Goal: Task Accomplishment & Management: Complete application form

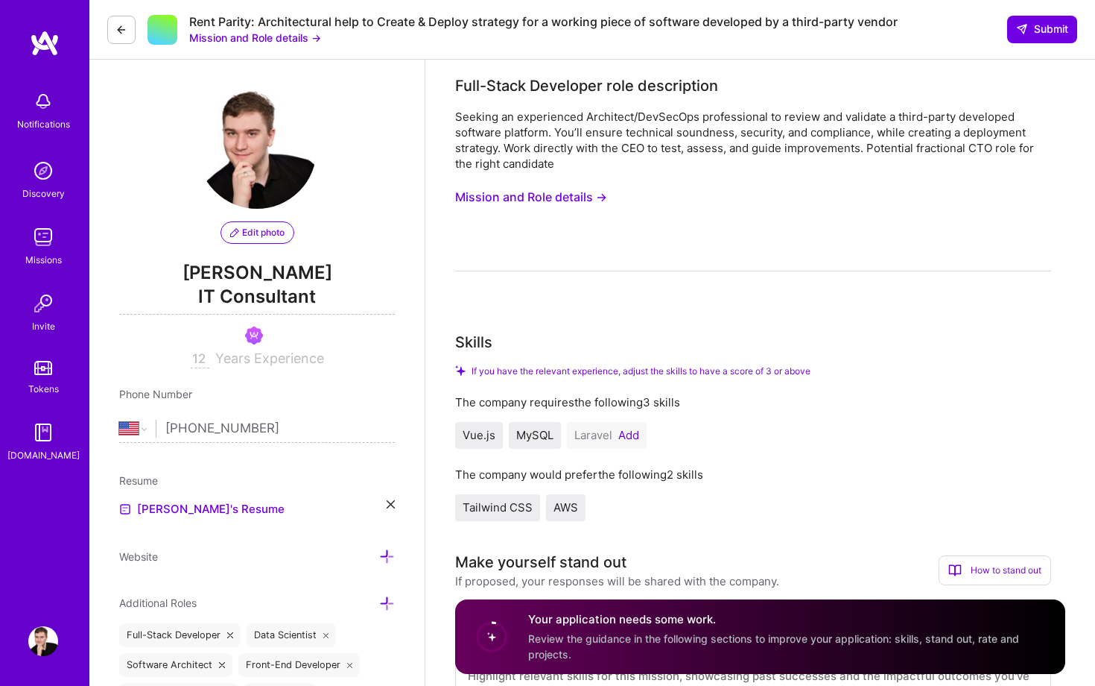
select select "US"
click at [38, 247] on img at bounding box center [43, 237] width 30 height 30
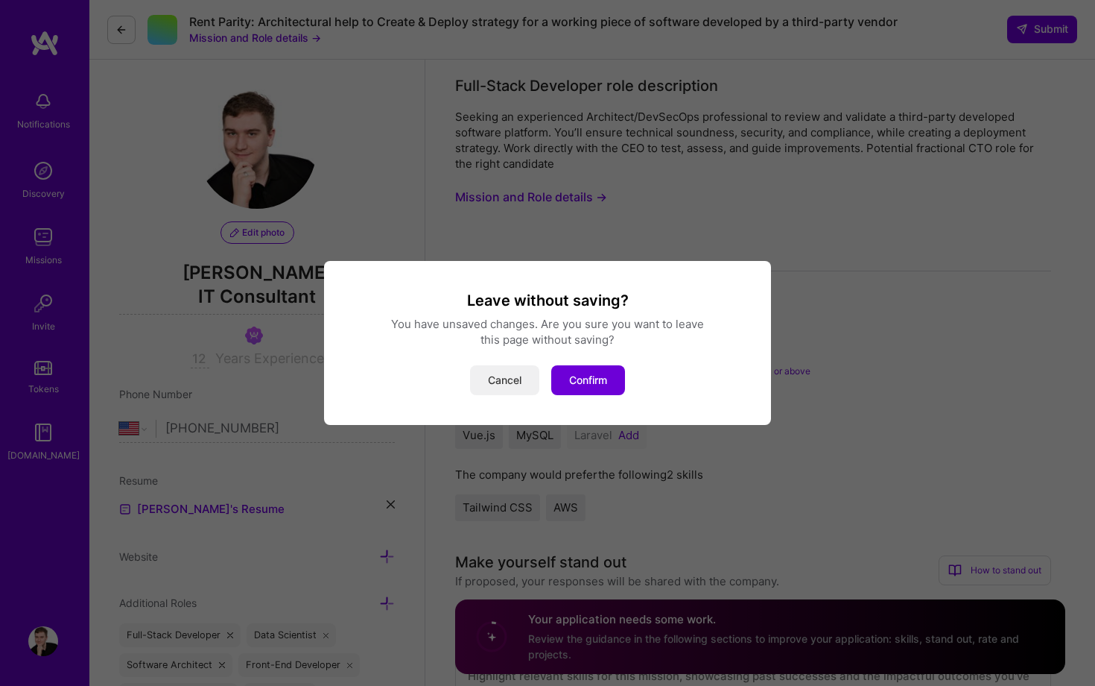
click at [518, 386] on button "Cancel" at bounding box center [504, 380] width 69 height 30
click at [572, 373] on button "Confirm" at bounding box center [588, 380] width 74 height 30
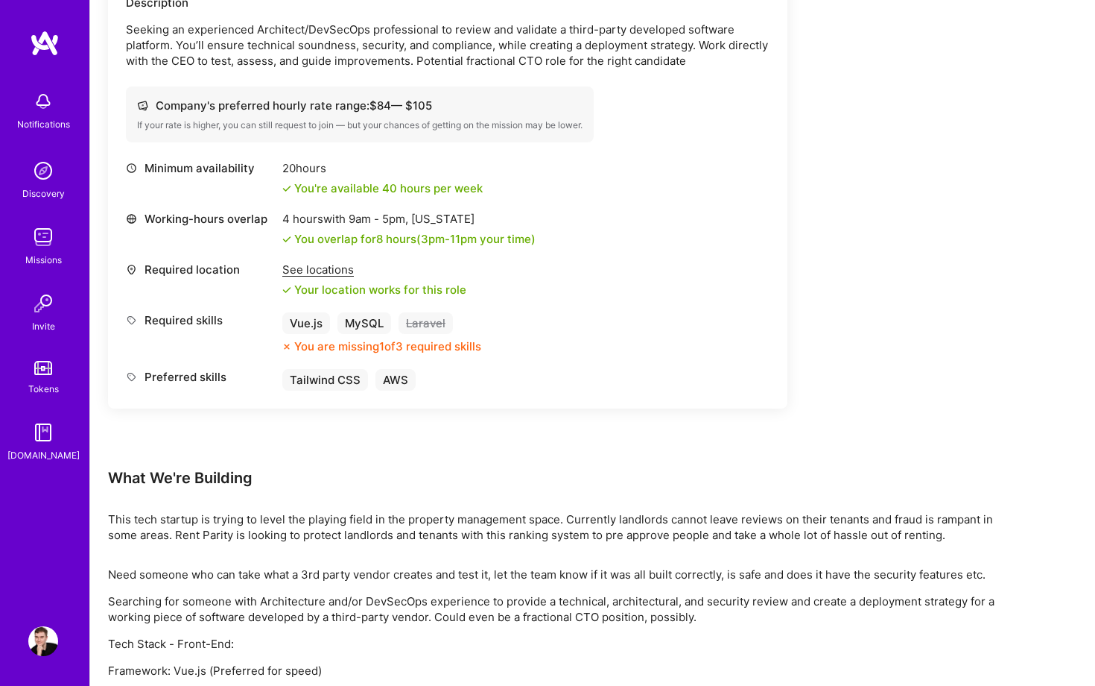
scroll to position [566, 0]
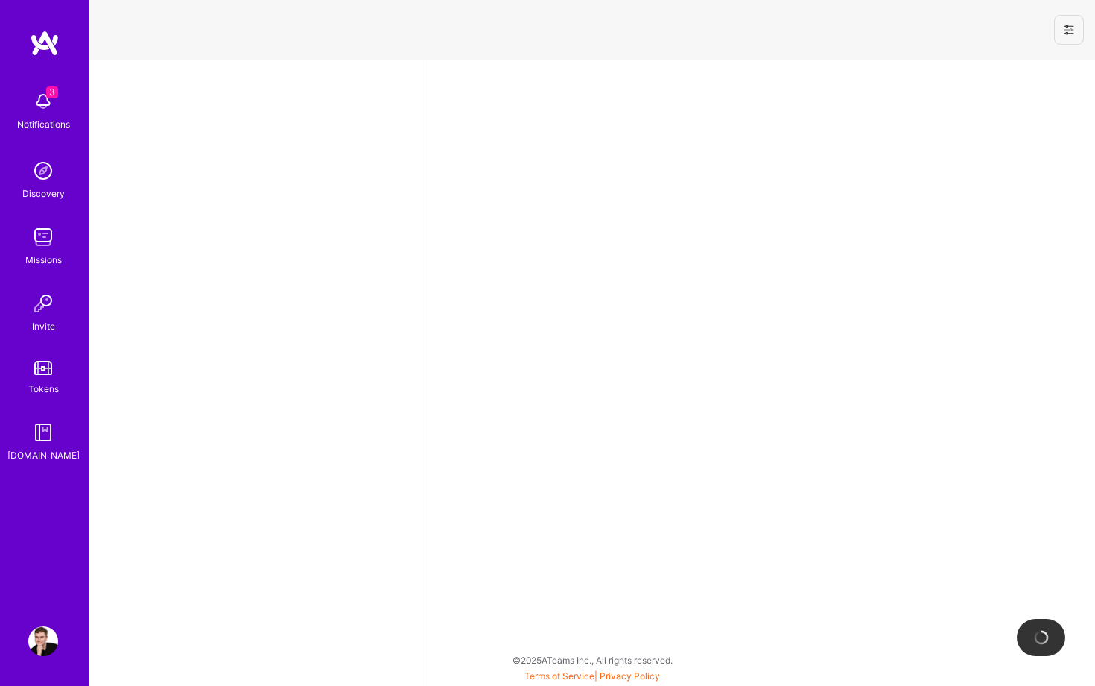
click at [50, 91] on span "3" at bounding box center [52, 92] width 12 height 12
select select "US"
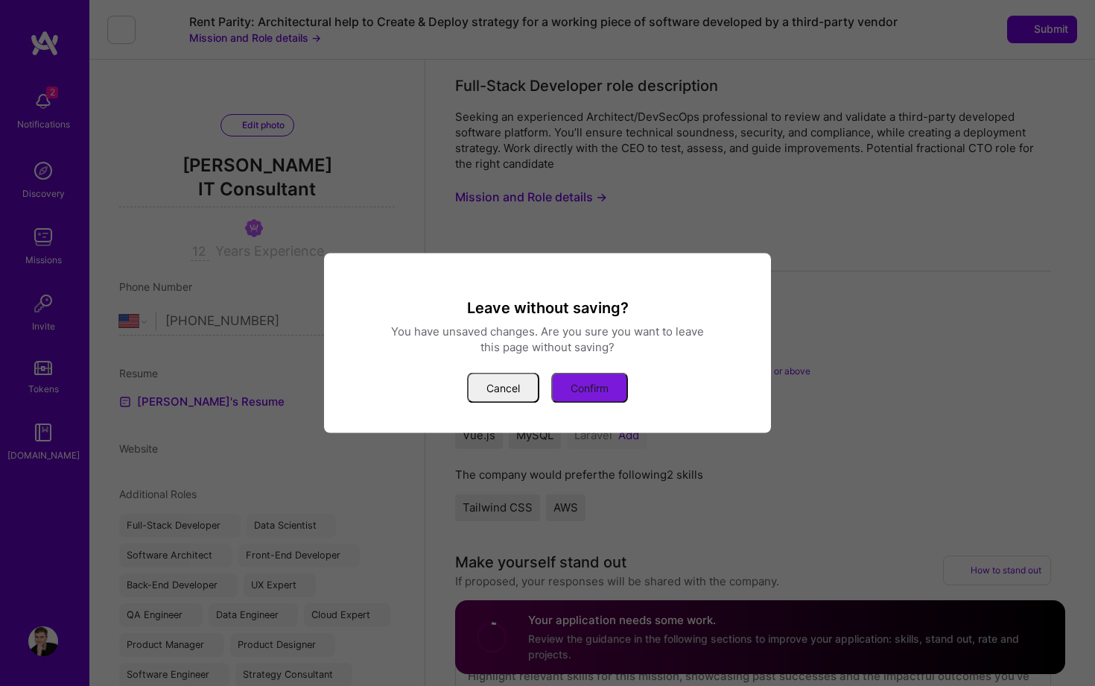
click at [598, 377] on button "Confirm" at bounding box center [589, 388] width 77 height 31
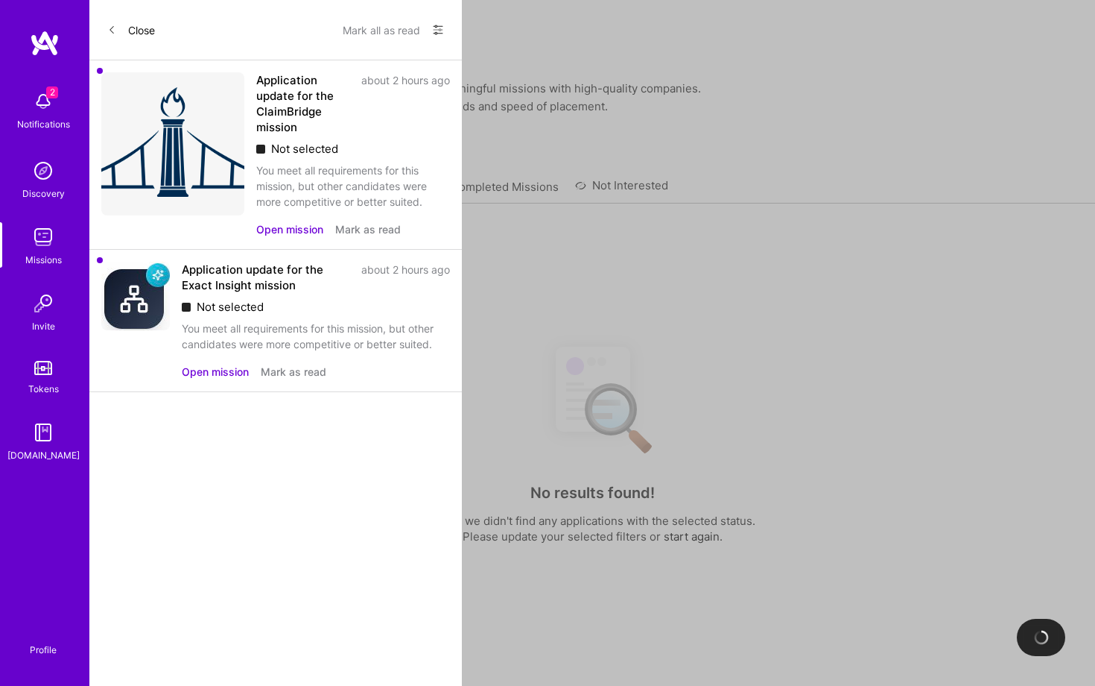
click at [396, 179] on link "Applied Missions" at bounding box center [389, 191] width 90 height 25
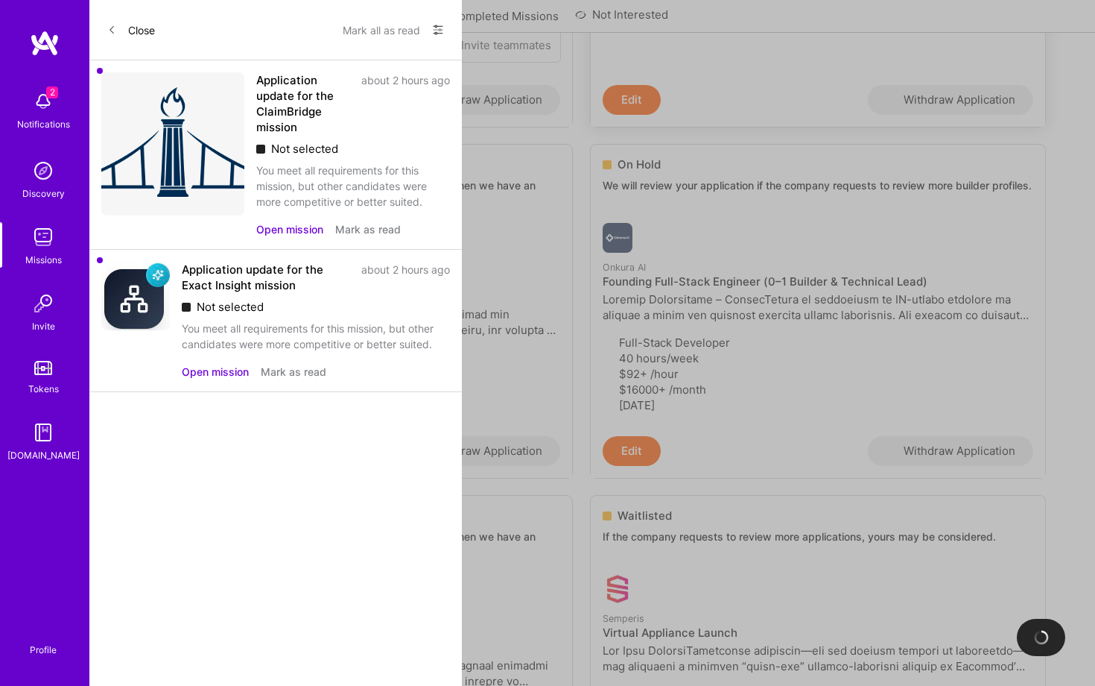
scroll to position [1002, 0]
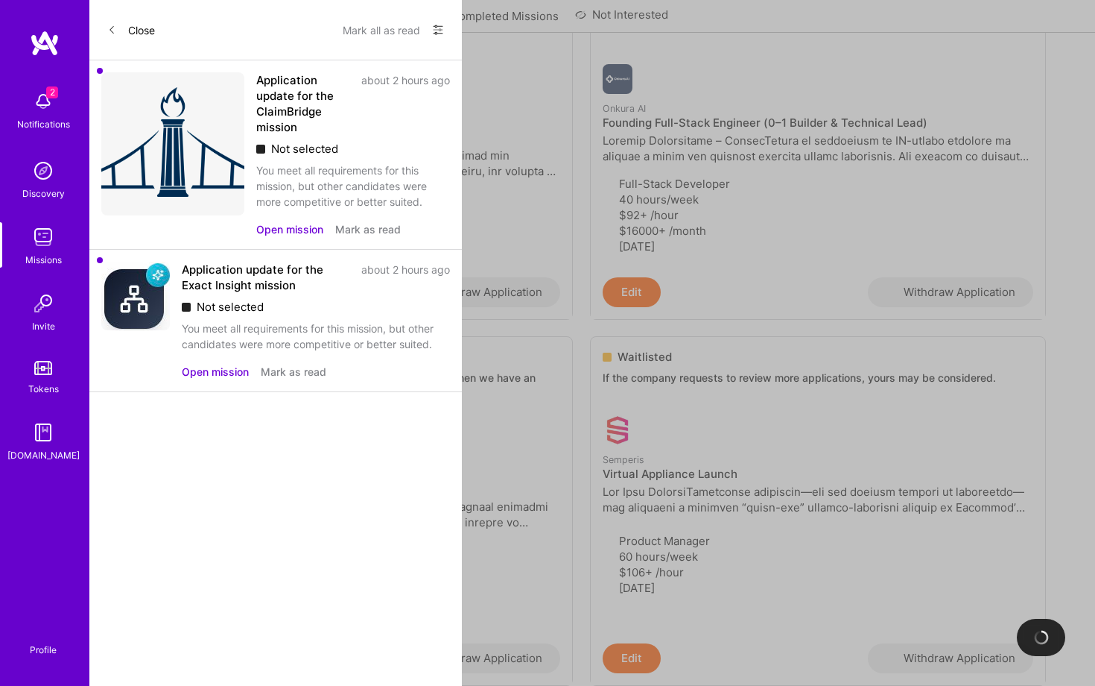
click at [20, 102] on div "2 Notifications" at bounding box center [43, 108] width 92 height 51
click at [39, 102] on div "2 Notifications Discovery Missions Invite Tokens [DOMAIN_NAME]" at bounding box center [44, 272] width 89 height 379
click at [39, 102] on img at bounding box center [43, 101] width 30 height 30
click at [193, 364] on button "Open mission" at bounding box center [215, 372] width 67 height 16
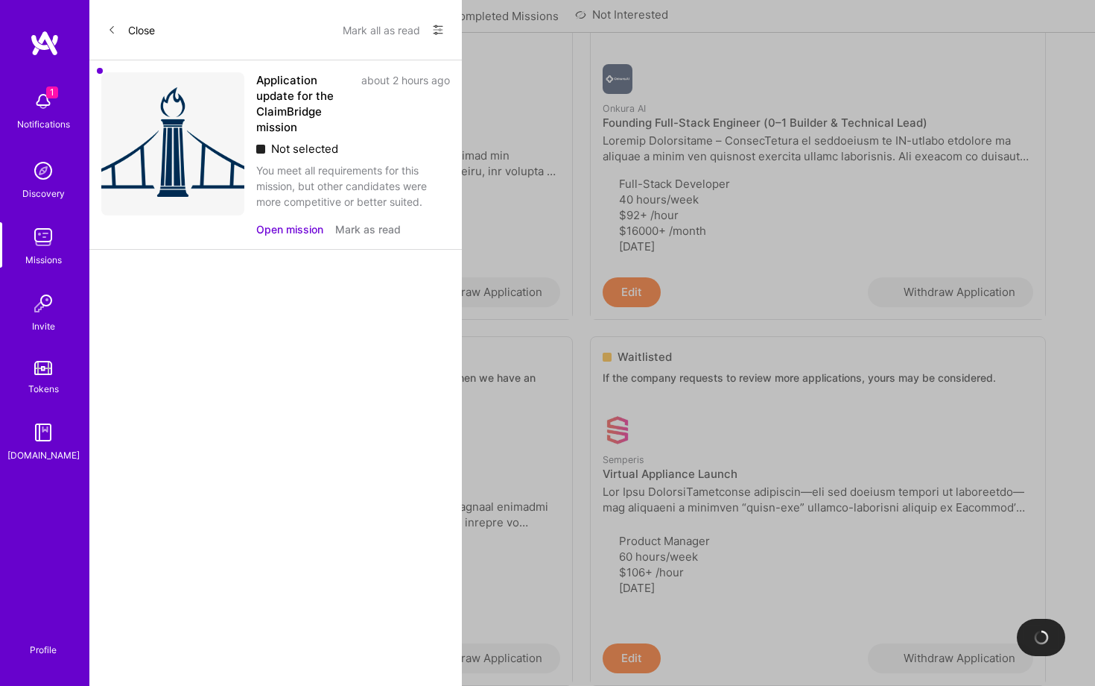
click at [31, 80] on div "1 Notifications Discovery Missions Invite Tokens [DOMAIN_NAME]" at bounding box center [44, 317] width 89 height 575
click at [45, 113] on img at bounding box center [43, 101] width 30 height 30
click at [256, 221] on button "Open mission" at bounding box center [289, 229] width 67 height 16
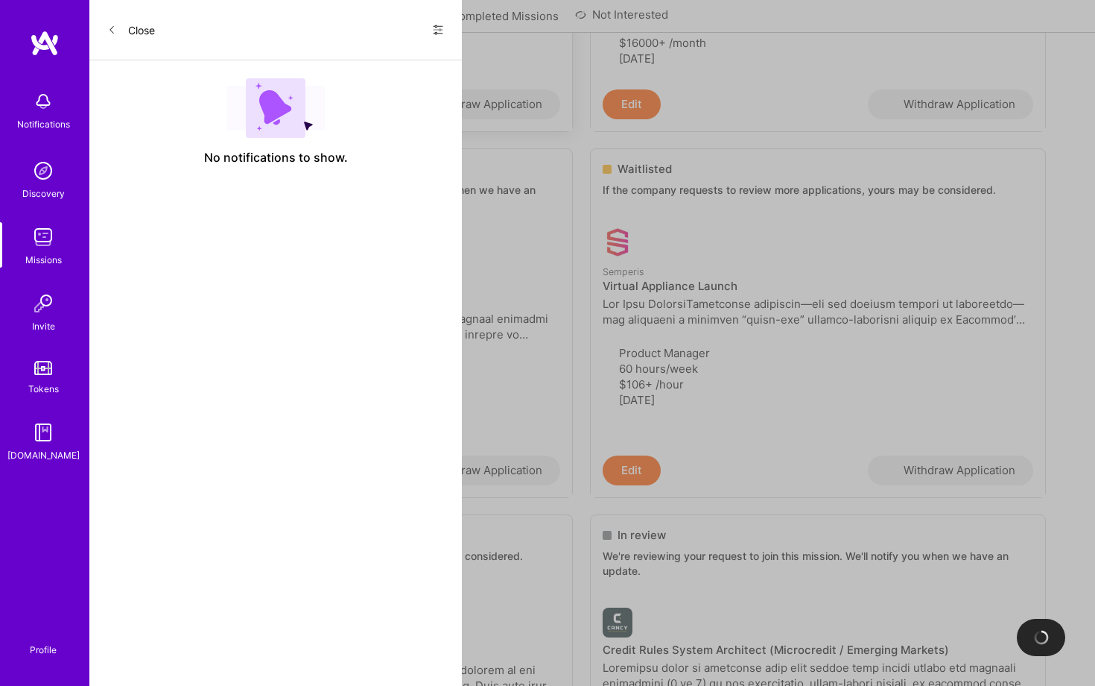
scroll to position [926, 0]
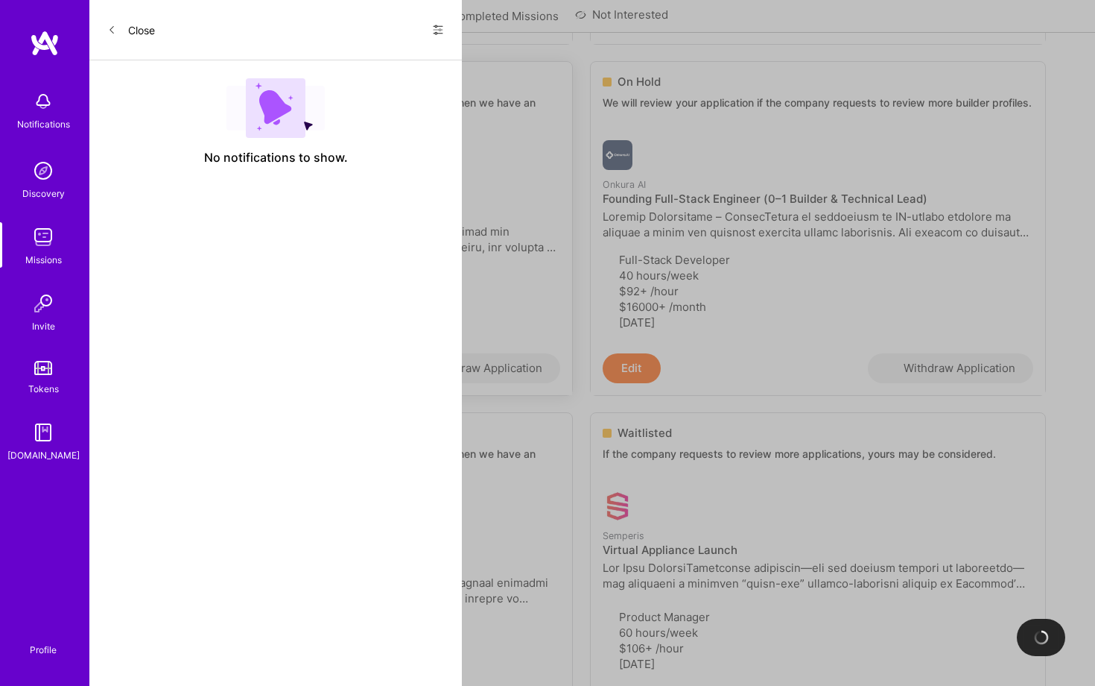
click at [169, 162] on link "[URL] VP engineering Software Architect 40 hours/week $100+ /hour [DATE]" at bounding box center [345, 248] width 455 height 210
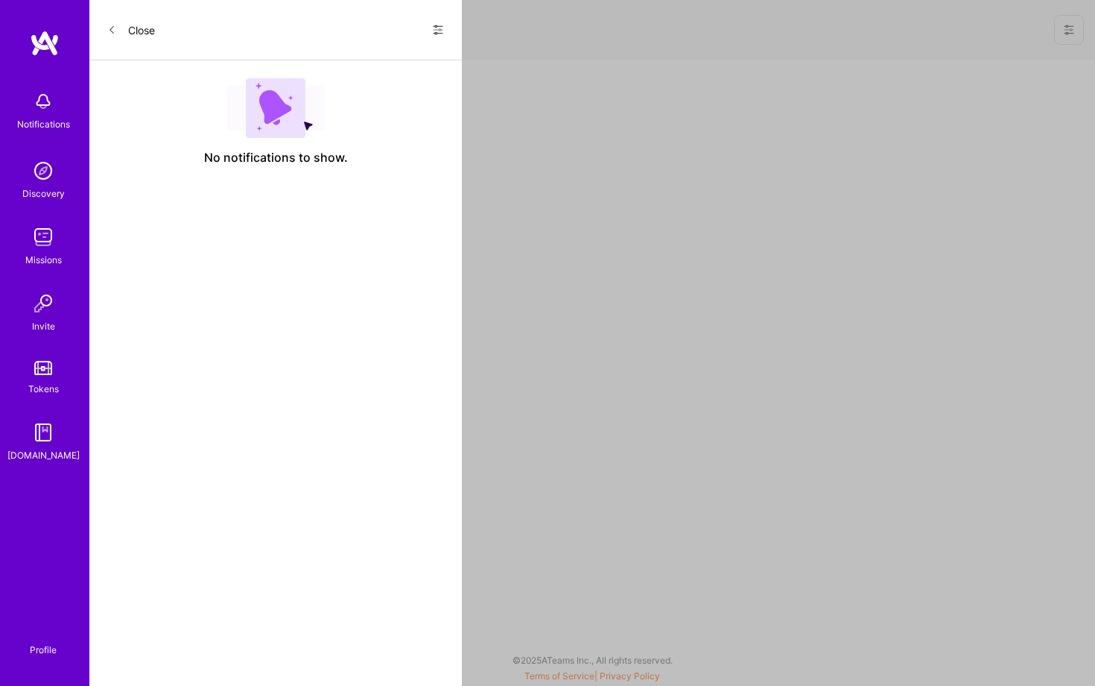
select select "US"
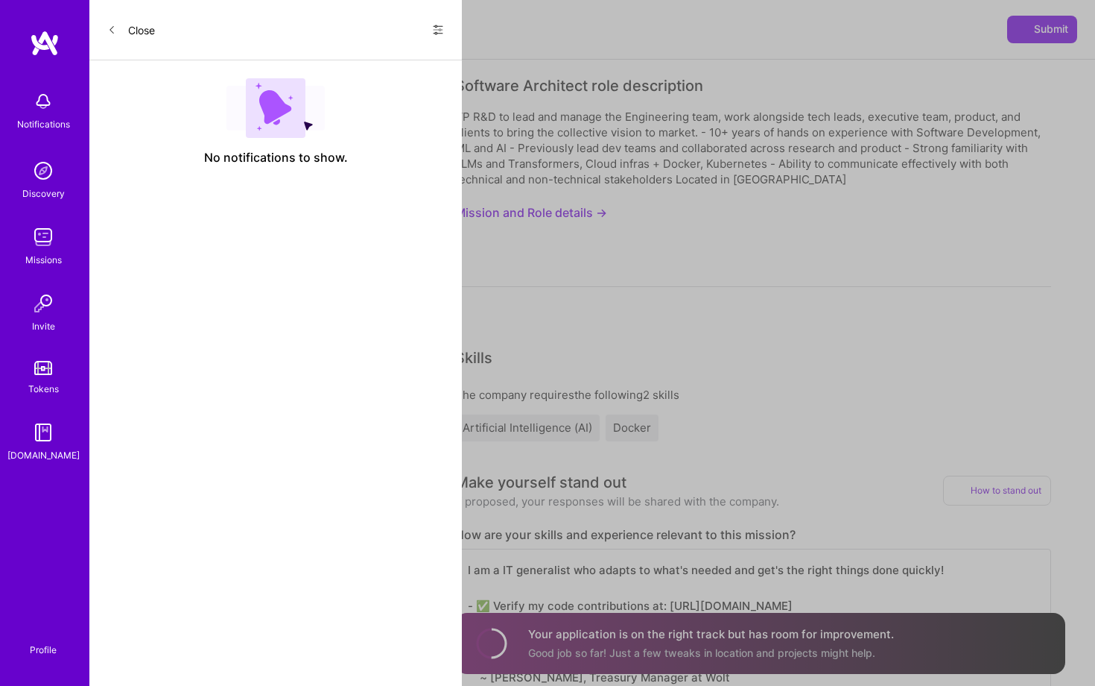
click at [551, 213] on button "Mission and Role details →" at bounding box center [531, 213] width 152 height 28
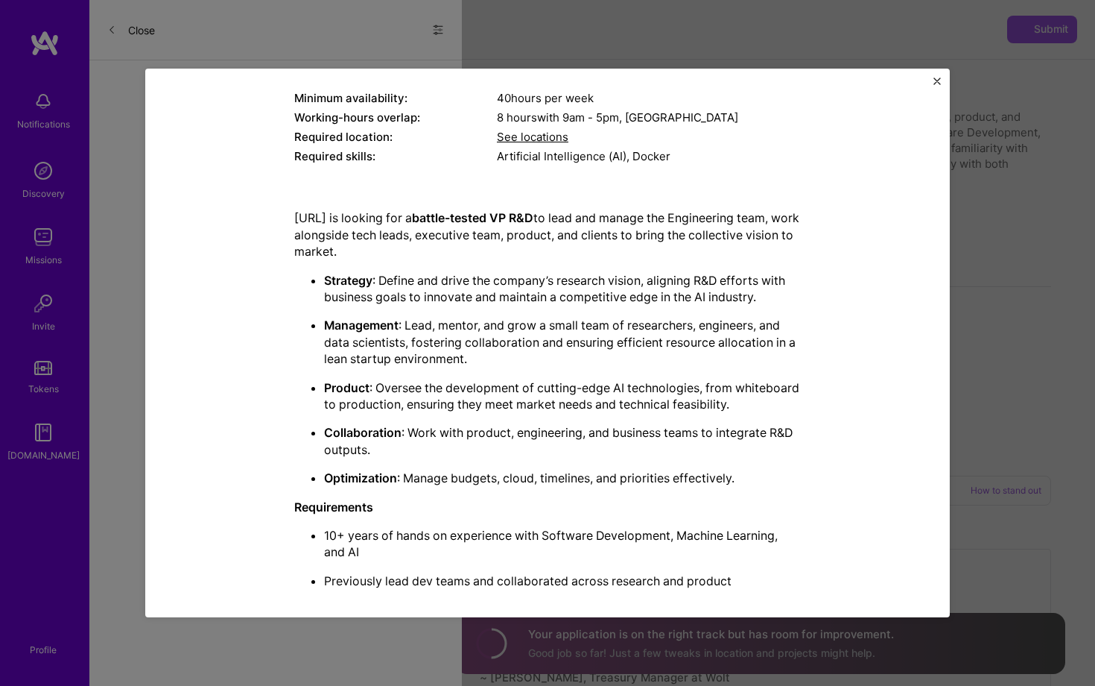
scroll to position [256, 0]
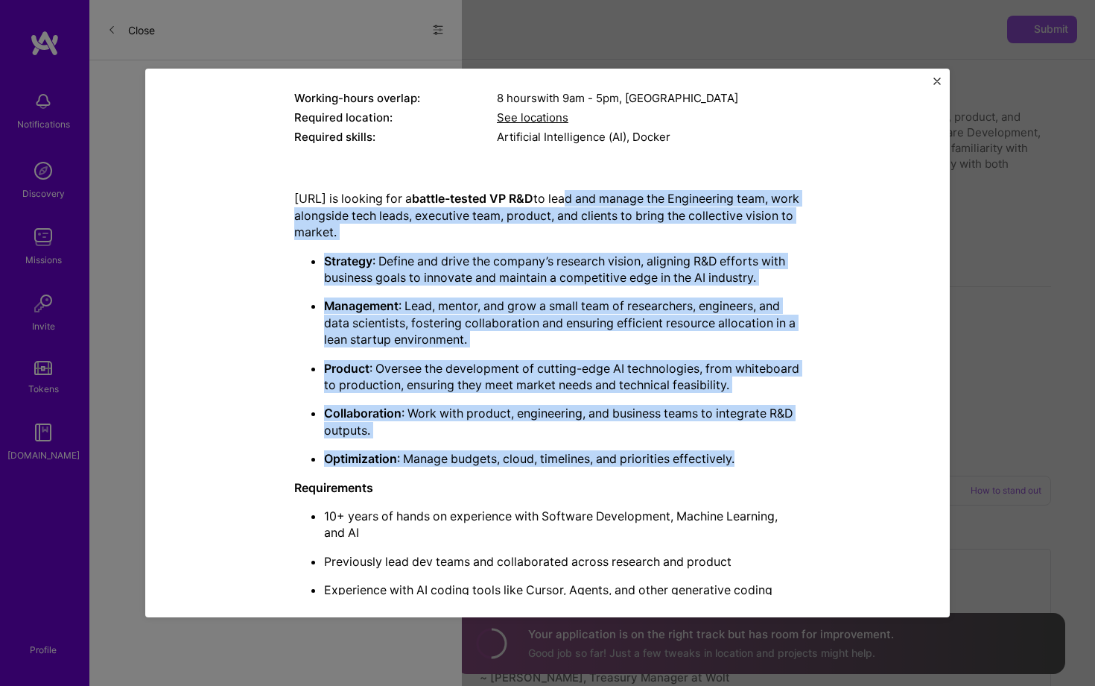
drag, startPoint x: 575, startPoint y: 195, endPoint x: 467, endPoint y: 475, distance: 300.6
click at [467, 475] on div "[URL] is looking for a battle-tested VP R&D to lead and manage the Engineering …" at bounding box center [547, 453] width 507 height 527
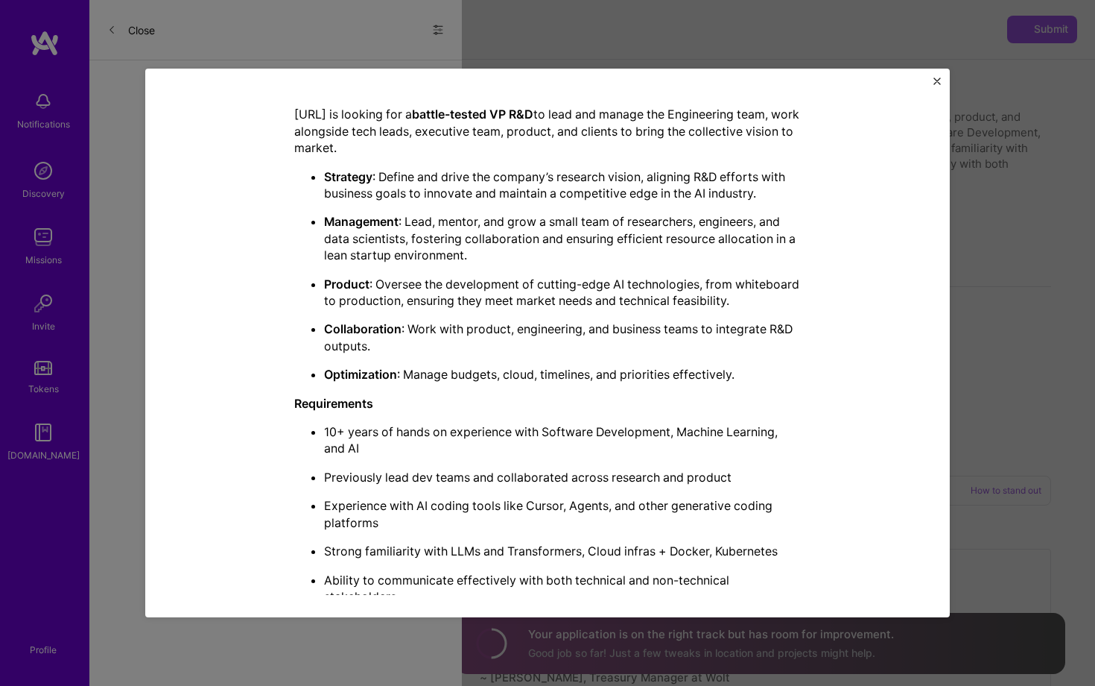
scroll to position [367, 0]
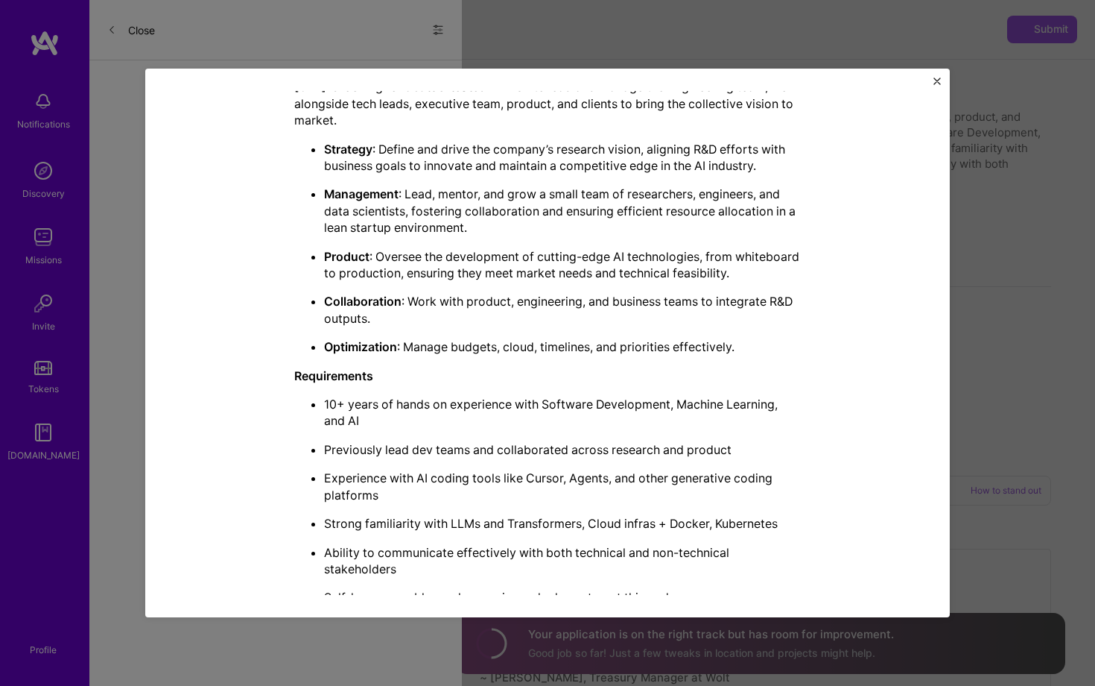
click at [332, 411] on p "10+ years of hands on experience with Software Development, Machine Learning, a…" at bounding box center [562, 413] width 477 height 34
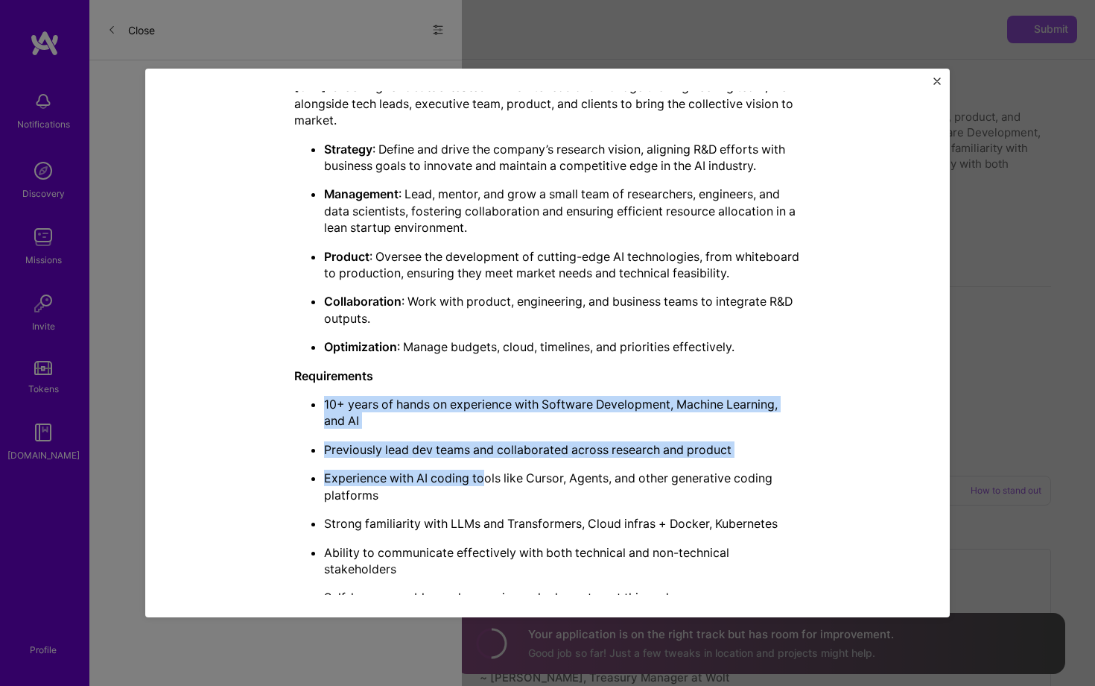
drag, startPoint x: 310, startPoint y: 409, endPoint x: 484, endPoint y: 483, distance: 189.3
click at [484, 483] on ul "10+ years of hands on experience with Software Development, Machine Learning, a…" at bounding box center [547, 501] width 507 height 210
click at [484, 483] on p "Experience with AI coding tools like Cursor, Agents, and other generative codin…" at bounding box center [562, 486] width 477 height 34
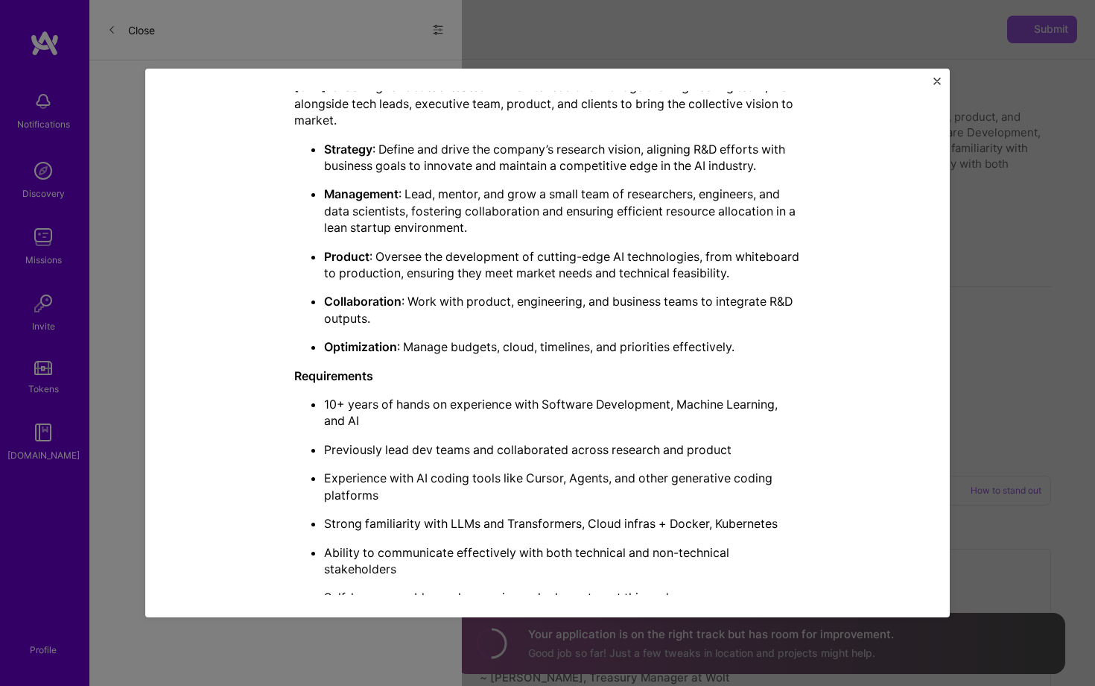
scroll to position [426, 0]
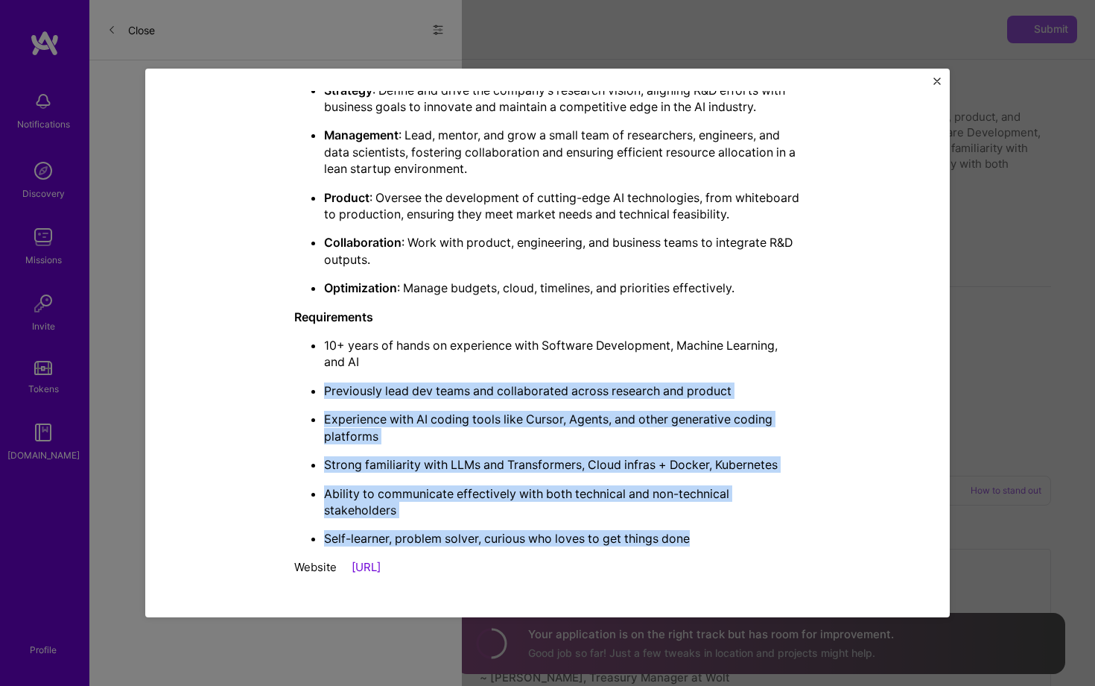
drag, startPoint x: 317, startPoint y: 390, endPoint x: 705, endPoint y: 543, distance: 416.8
click at [705, 544] on ul "10+ years of hands on experience with Software Development, Machine Learning, a…" at bounding box center [547, 442] width 507 height 210
click at [705, 543] on p "Self-learner, problem solver, curious who loves to get things done" at bounding box center [562, 538] width 477 height 16
